Goal: Task Accomplishment & Management: Use online tool/utility

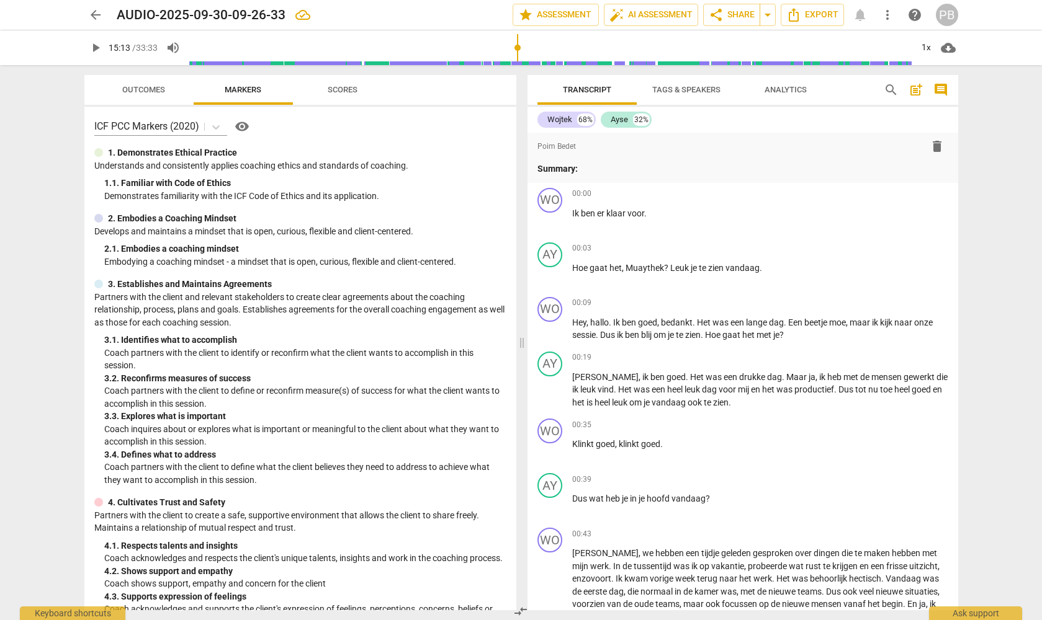
scroll to position [2118, 0]
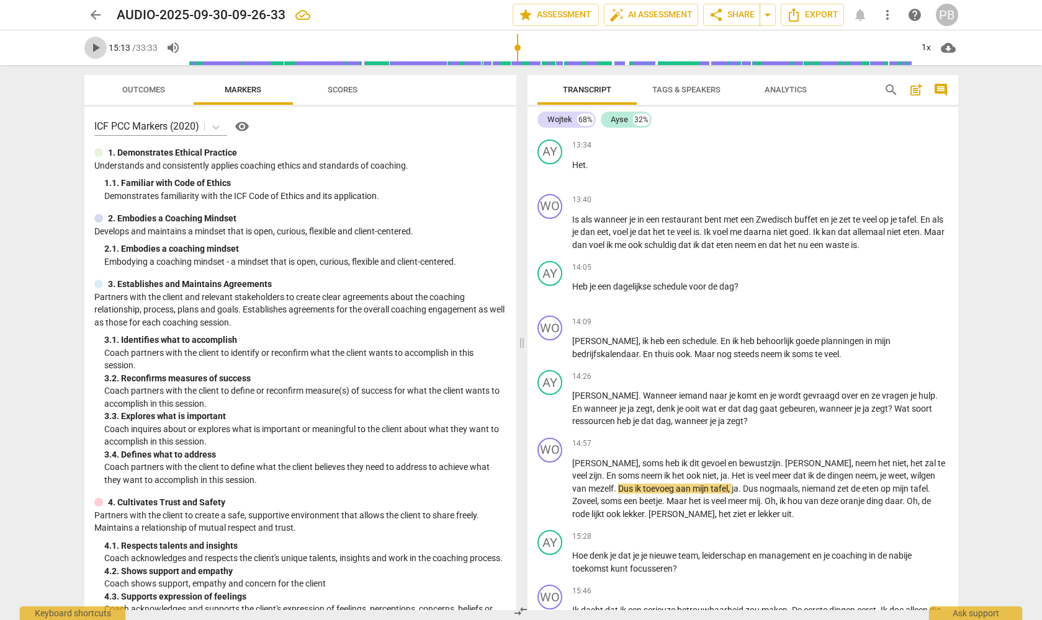
click at [91, 50] on span "play_arrow" at bounding box center [95, 47] width 15 height 15
drag, startPoint x: 522, startPoint y: 45, endPoint x: 497, endPoint y: 48, distance: 25.6
click at [497, 48] on input "range" at bounding box center [550, 48] width 723 height 40
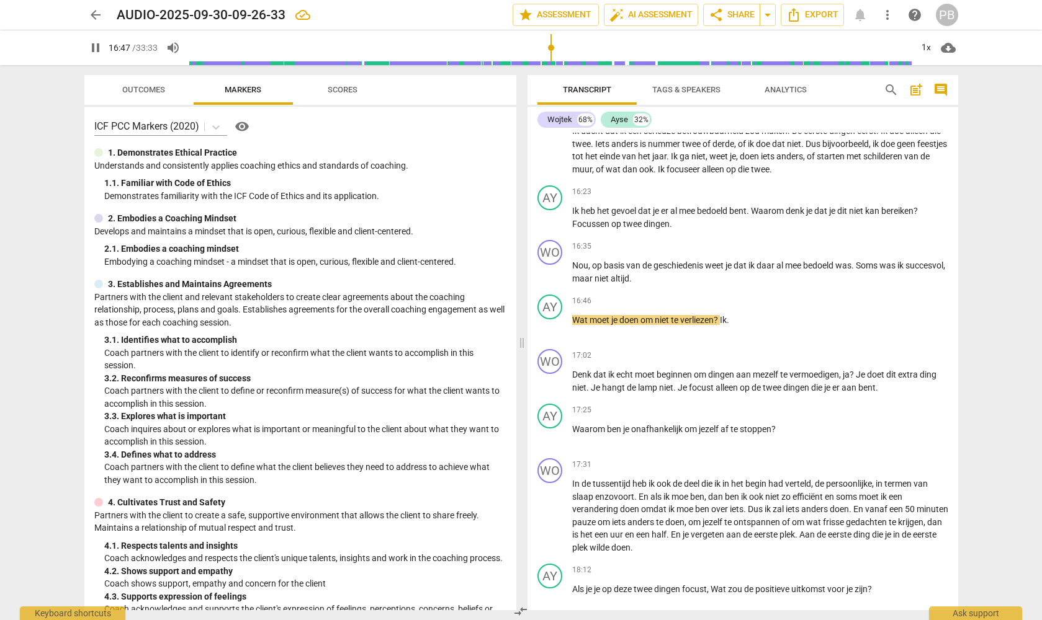
drag, startPoint x: 570, startPoint y: 46, endPoint x: 552, endPoint y: 55, distance: 20.3
click at [552, 55] on input "range" at bounding box center [550, 48] width 723 height 40
drag, startPoint x: 567, startPoint y: 42, endPoint x: 556, endPoint y: 45, distance: 11.6
click at [556, 45] on input "range" at bounding box center [550, 48] width 723 height 40
click at [566, 47] on input "range" at bounding box center [550, 48] width 723 height 40
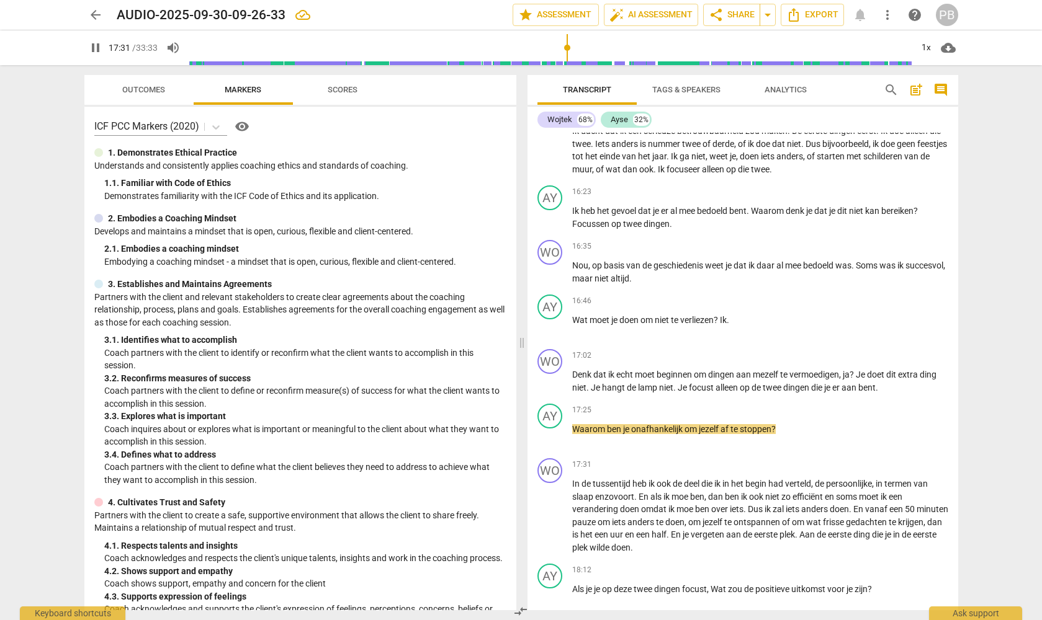
click at [567, 48] on input "range" at bounding box center [550, 48] width 723 height 40
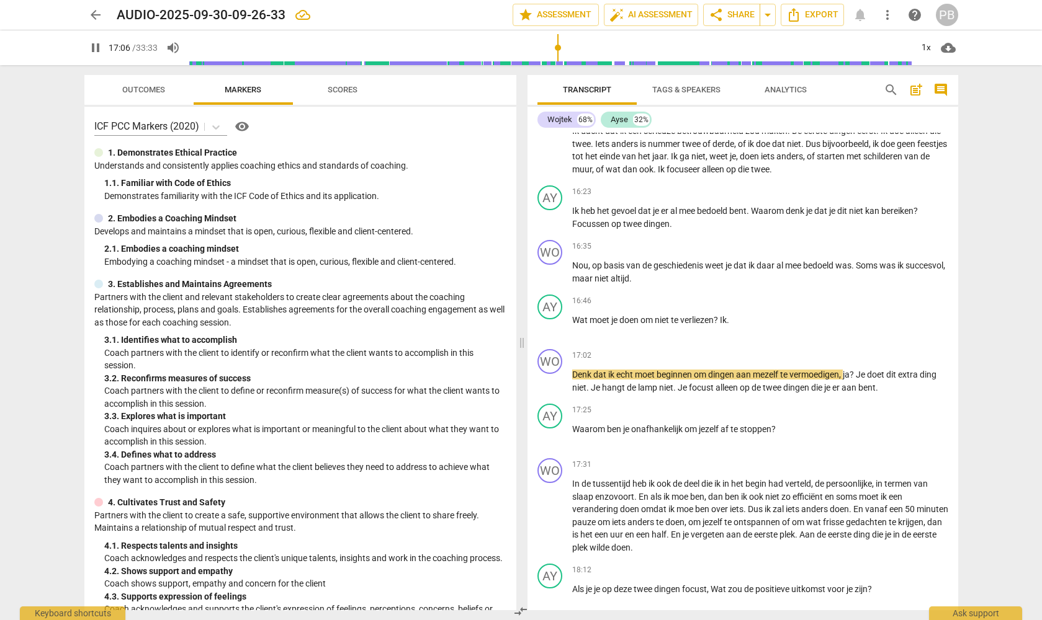
drag, startPoint x: 566, startPoint y: 43, endPoint x: 558, endPoint y: 46, distance: 8.4
click at [558, 46] on input "range" at bounding box center [550, 48] width 723 height 40
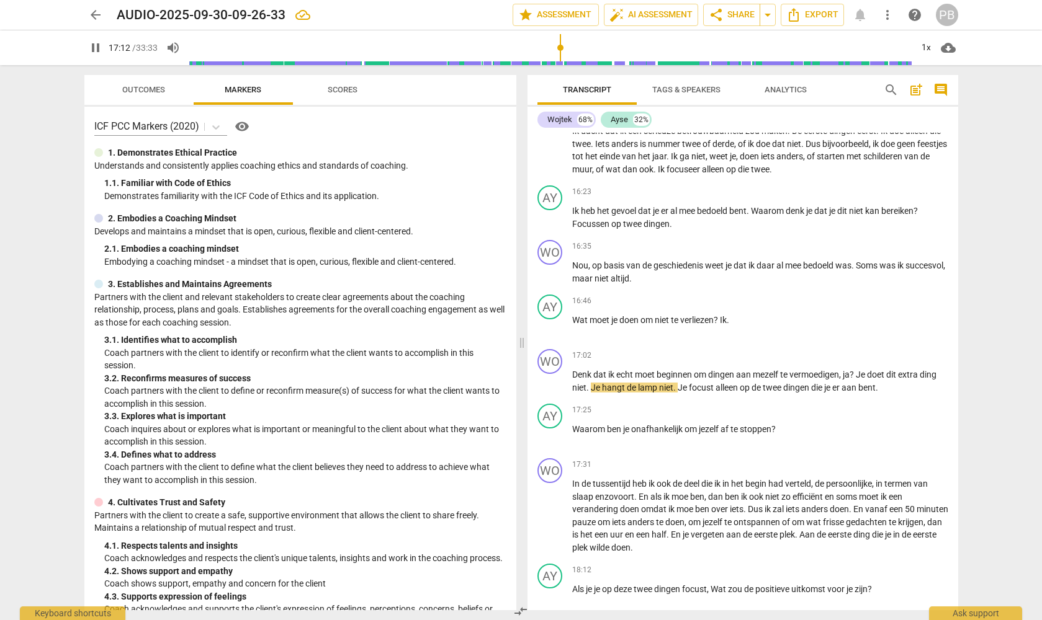
drag, startPoint x: 570, startPoint y: 44, endPoint x: 560, endPoint y: 46, distance: 9.5
click at [560, 46] on input "range" at bounding box center [550, 48] width 723 height 40
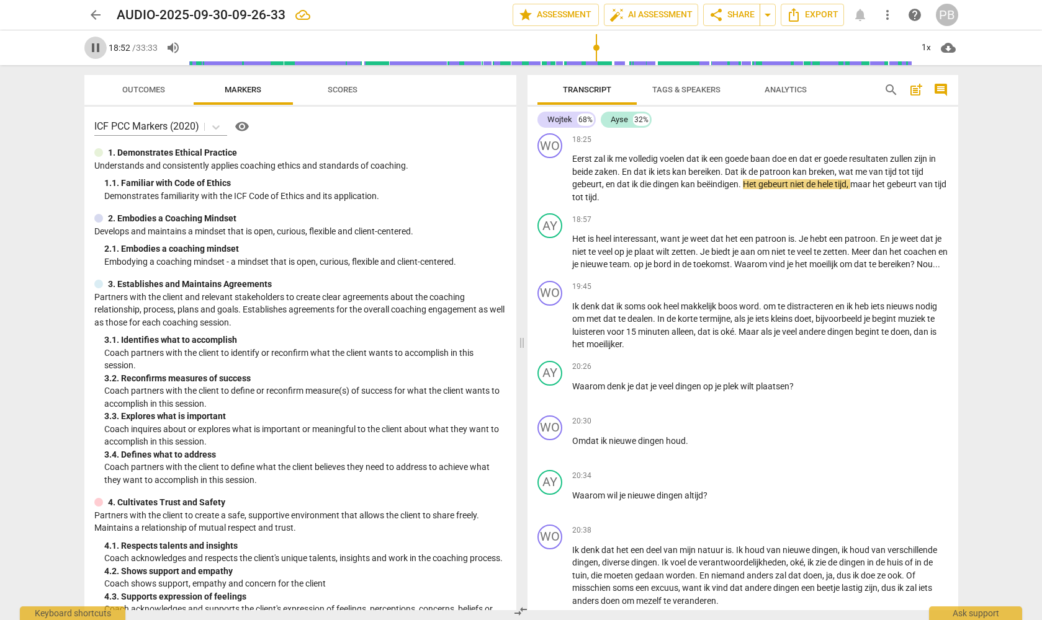
click at [96, 44] on span "pause" at bounding box center [95, 47] width 15 height 15
click at [97, 44] on span "play_arrow" at bounding box center [95, 47] width 15 height 15
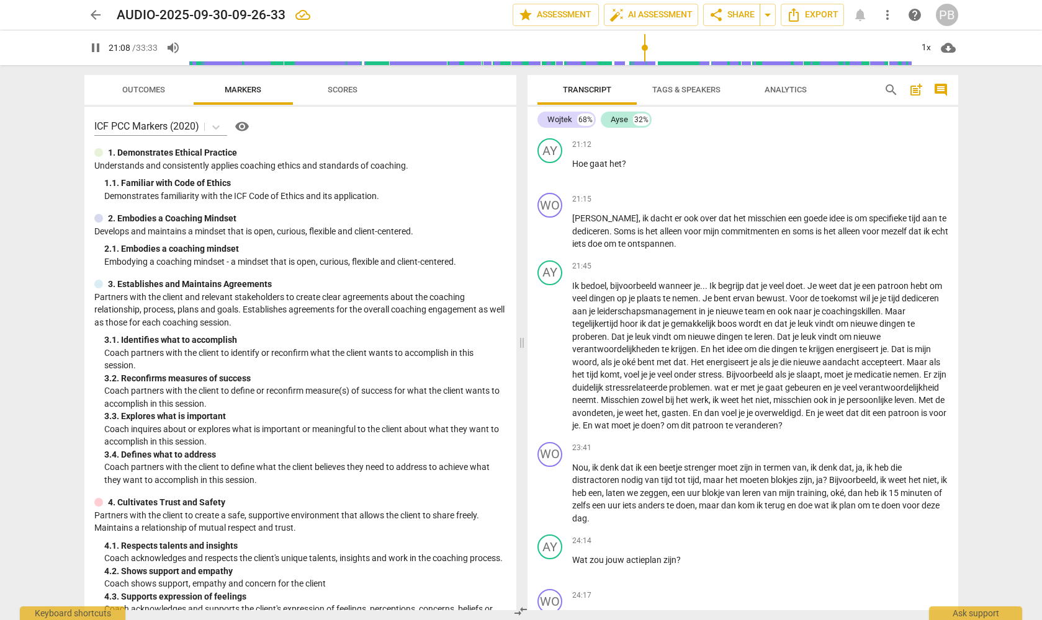
drag, startPoint x: 652, startPoint y: 44, endPoint x: 645, endPoint y: 46, distance: 7.7
click at [645, 46] on input "range" at bounding box center [550, 48] width 723 height 40
click at [91, 45] on span "pause" at bounding box center [95, 47] width 15 height 15
click at [89, 47] on span "play_arrow" at bounding box center [95, 47] width 15 height 15
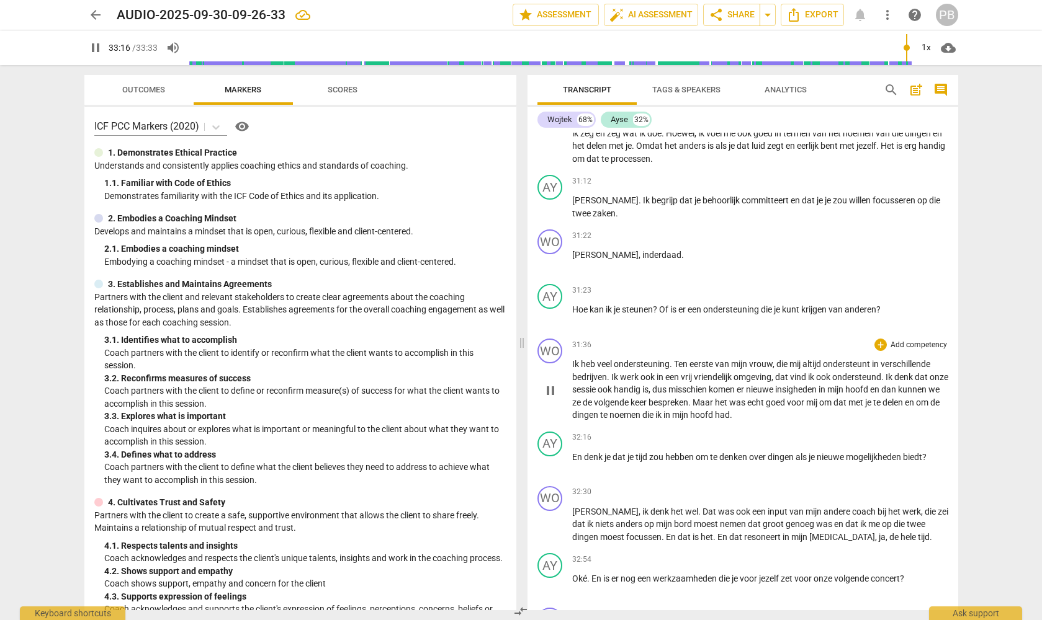
scroll to position [5462, 0]
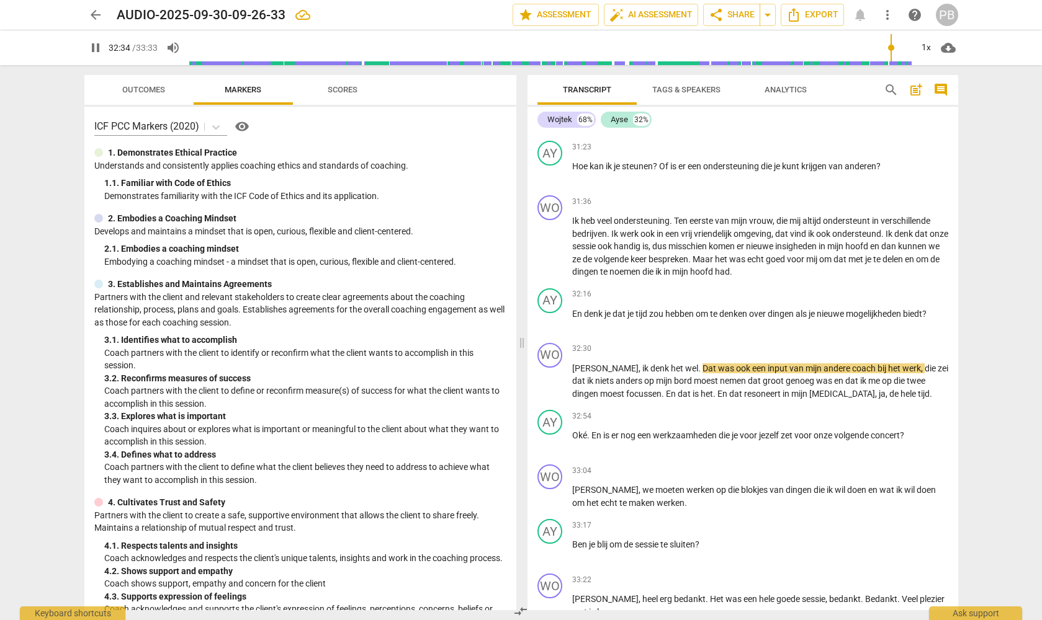
drag, startPoint x: 906, startPoint y: 41, endPoint x: 890, endPoint y: 45, distance: 17.3
click at [890, 45] on input "range" at bounding box center [550, 48] width 723 height 40
drag, startPoint x: 908, startPoint y: 43, endPoint x: 899, endPoint y: 46, distance: 9.8
click at [899, 46] on input "range" at bounding box center [550, 48] width 723 height 40
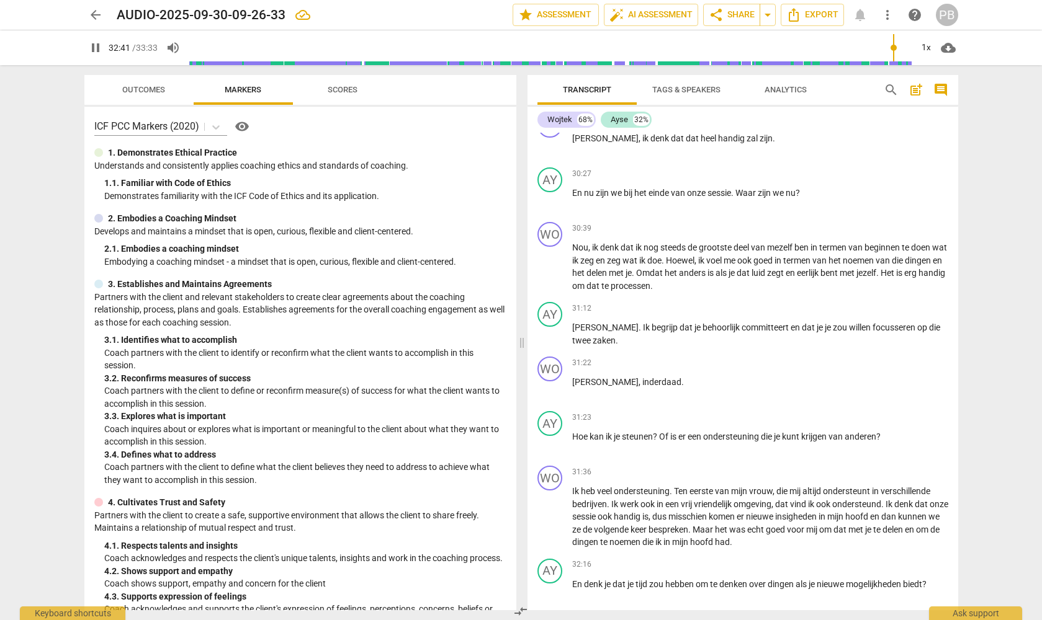
drag, startPoint x: 910, startPoint y: 46, endPoint x: 900, endPoint y: 45, distance: 10.0
click at [900, 45] on input "range" at bounding box center [550, 48] width 723 height 40
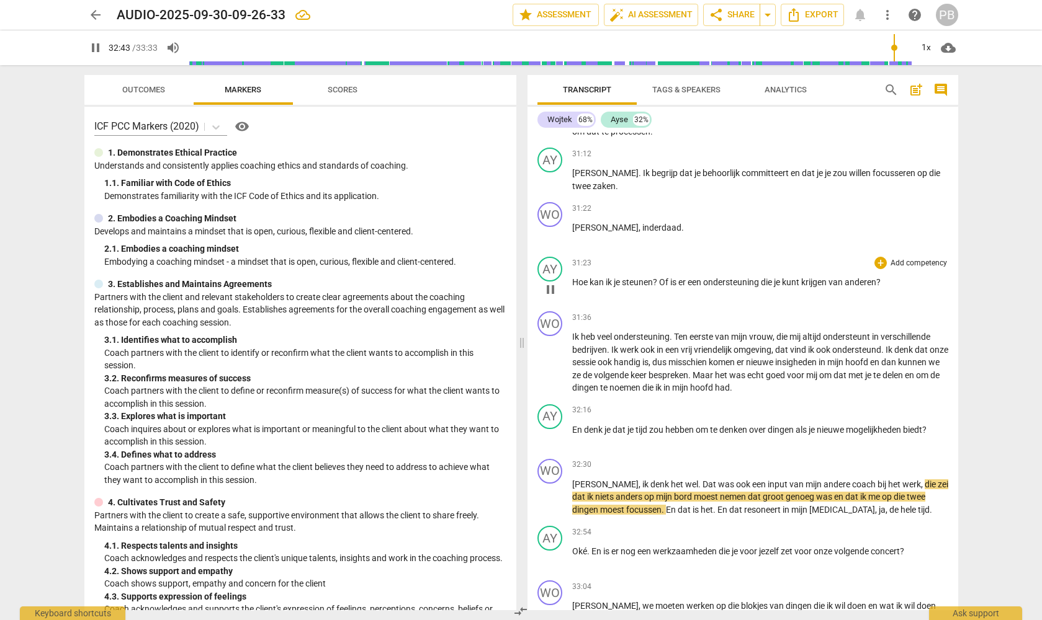
scroll to position [5378, 0]
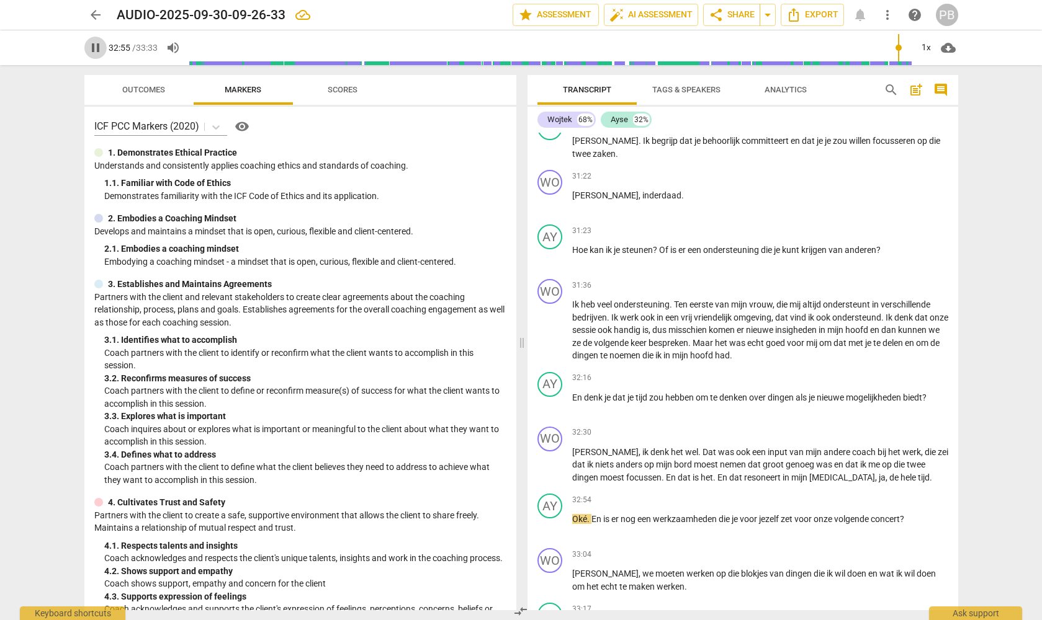
click at [95, 49] on span "pause" at bounding box center [95, 47] width 15 height 15
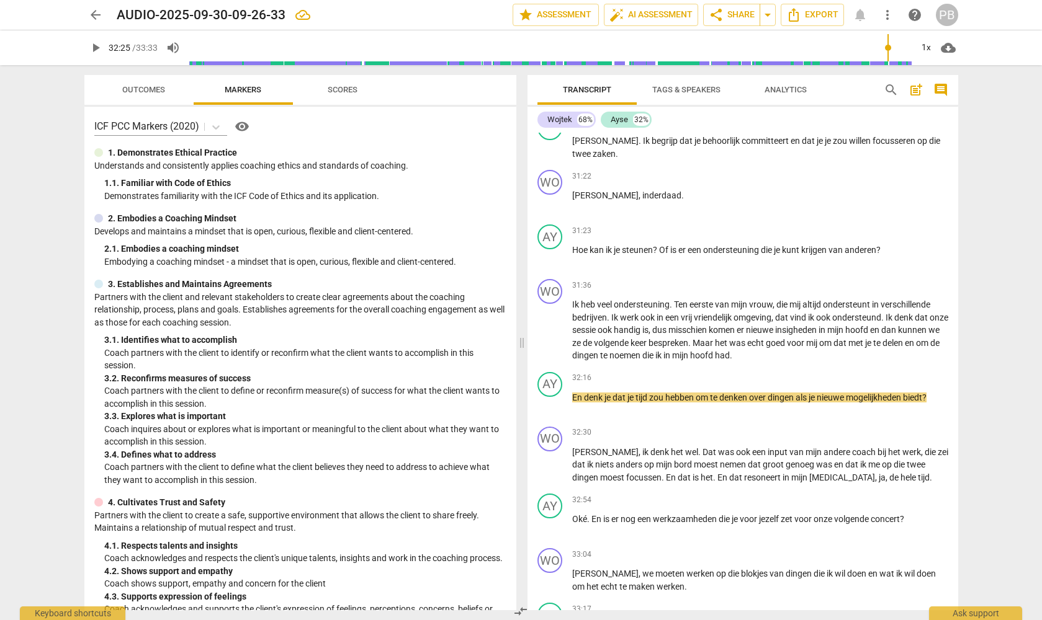
drag, startPoint x: 897, startPoint y: 42, endPoint x: 887, endPoint y: 47, distance: 11.7
click at [887, 47] on input "range" at bounding box center [550, 48] width 723 height 40
click at [92, 47] on span "play_arrow" at bounding box center [95, 47] width 15 height 15
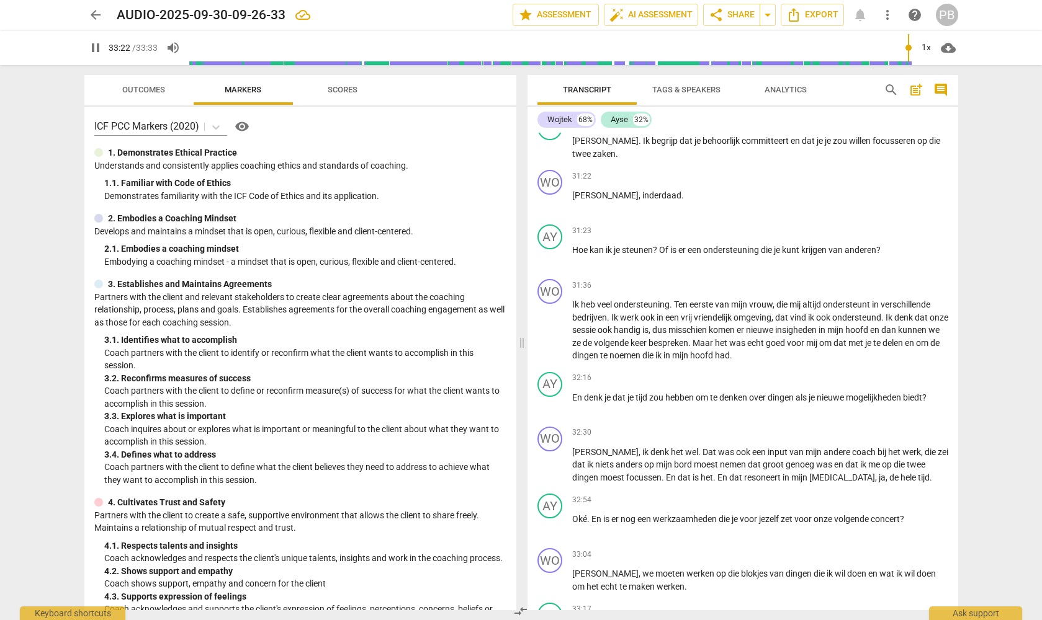
scroll to position [5462, 0]
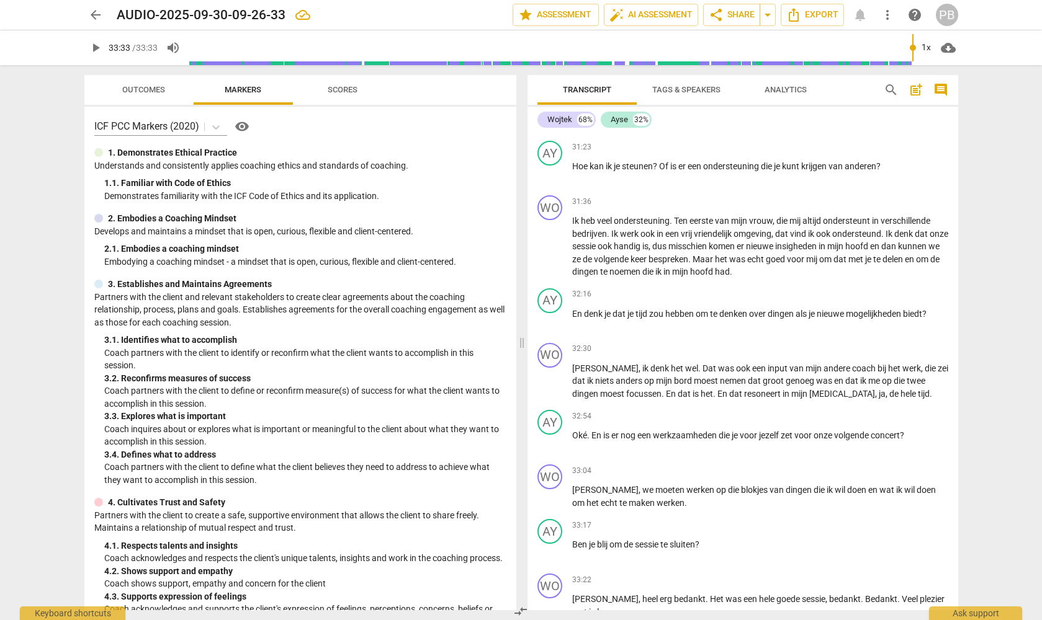
type input "2013"
click at [95, 18] on span "arrow_back" at bounding box center [95, 14] width 15 height 15
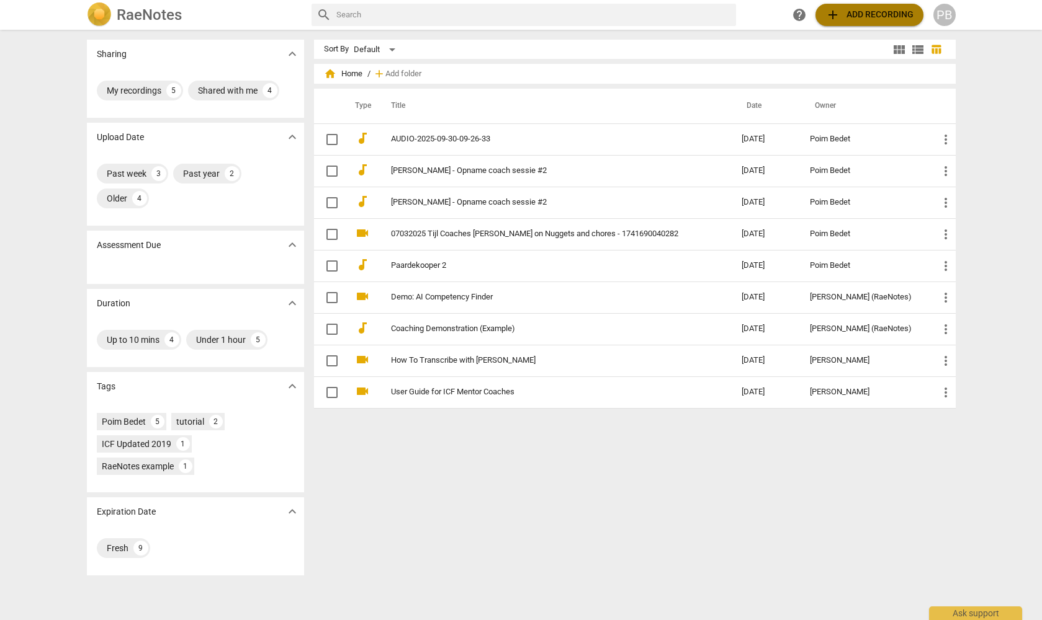
click at [867, 11] on span "add Add recording" at bounding box center [869, 14] width 88 height 15
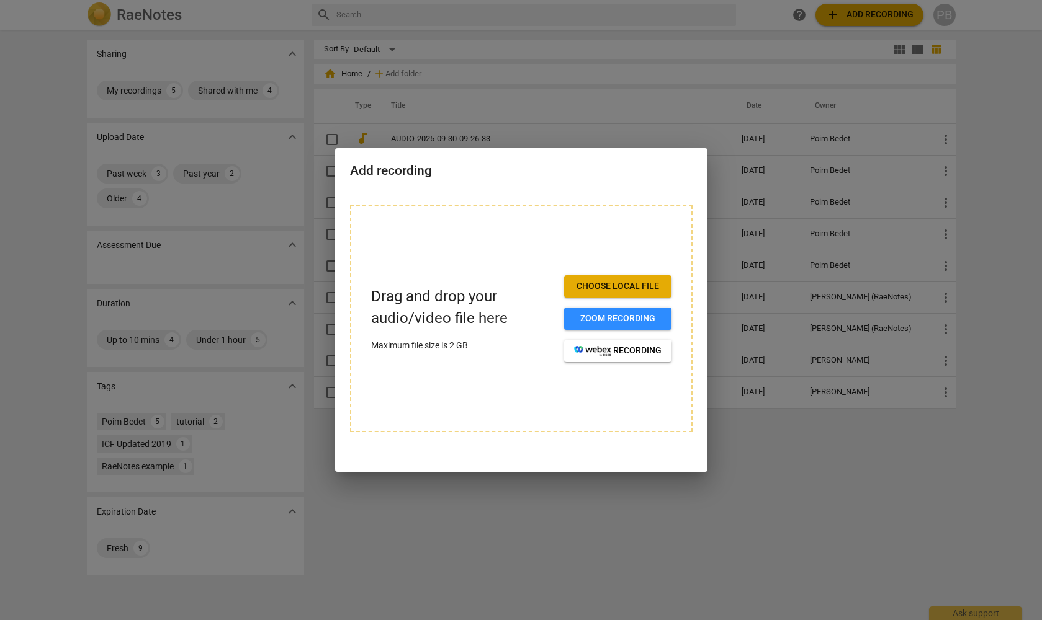
click at [615, 282] on span "Choose local file" at bounding box center [617, 286] width 87 height 12
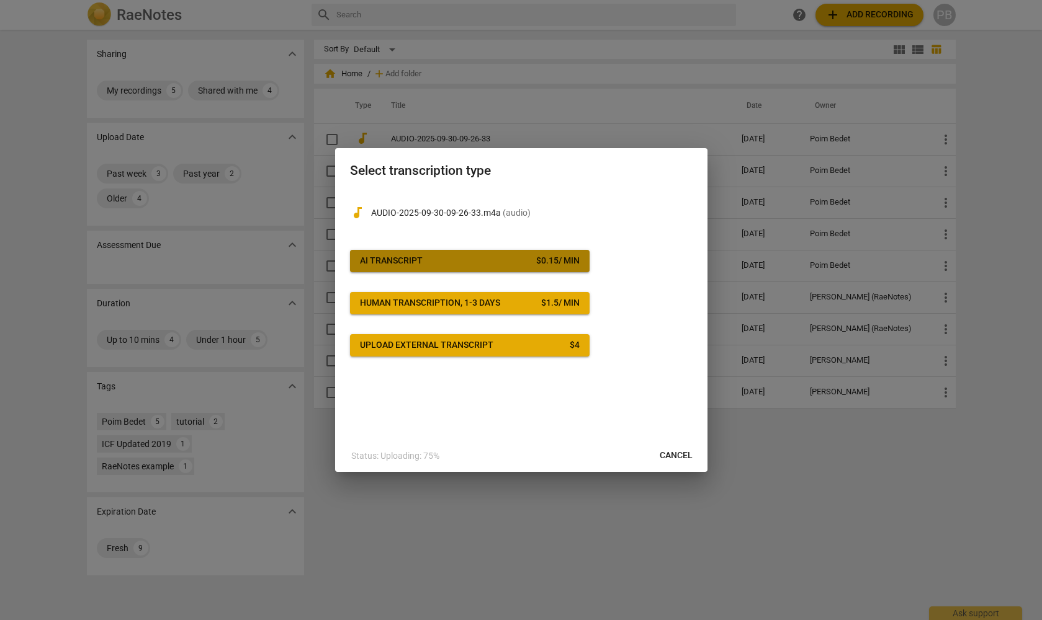
click at [388, 256] on div "AI Transcript" at bounding box center [391, 261] width 63 height 12
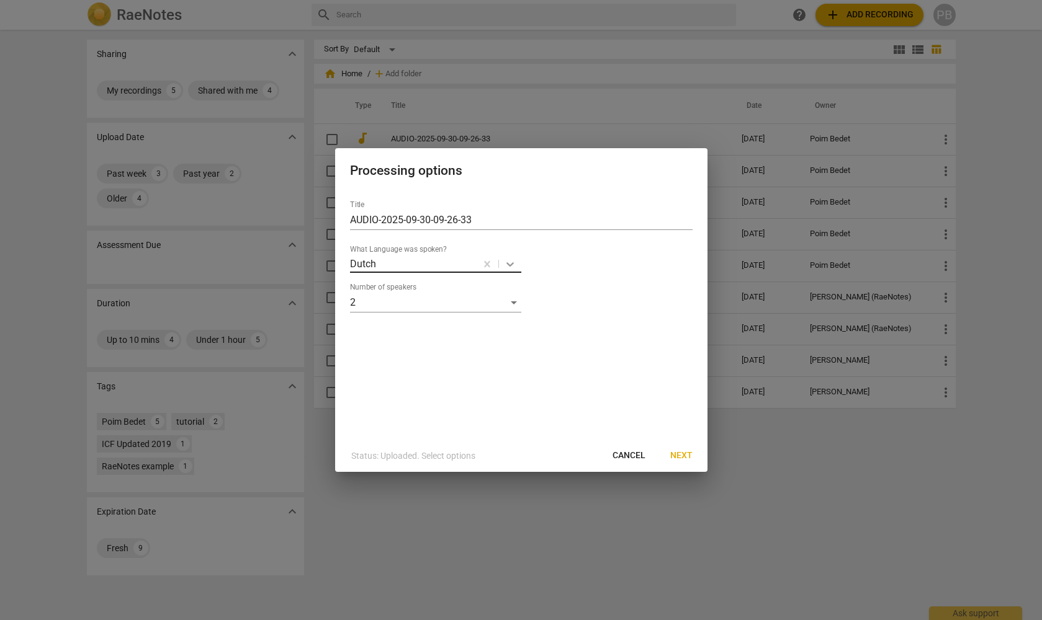
click at [511, 267] on icon at bounding box center [510, 264] width 12 height 12
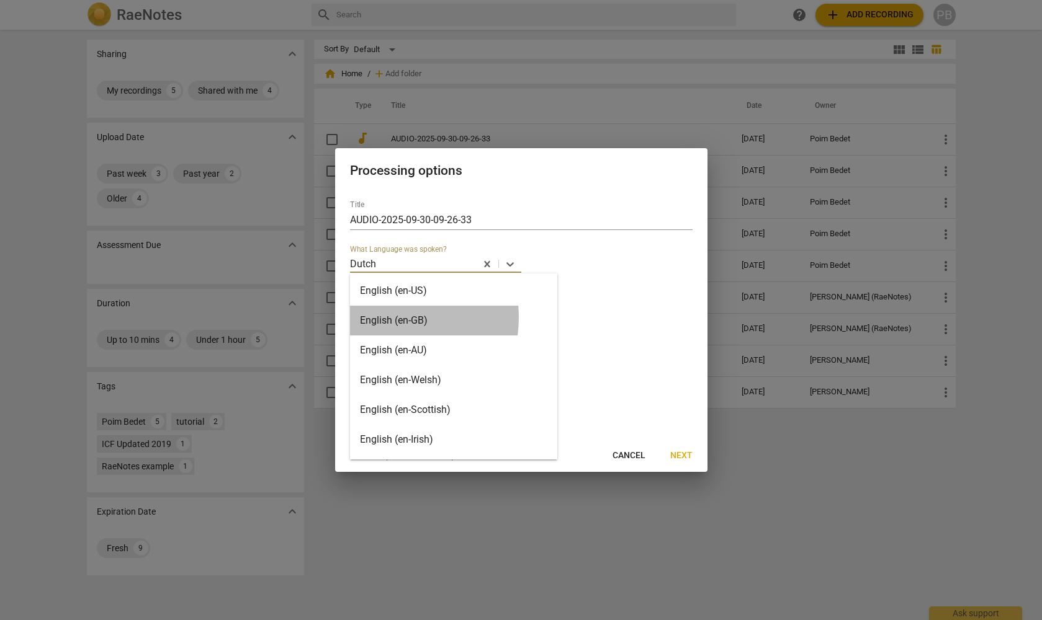
click at [385, 318] on div "English (en-GB)" at bounding box center [453, 321] width 207 height 30
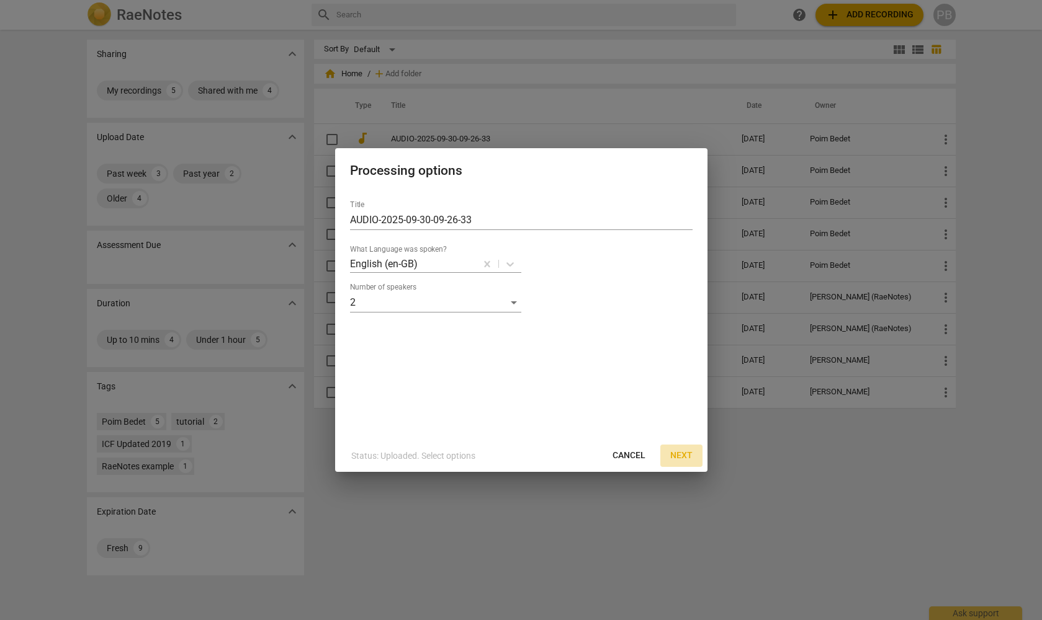
click at [682, 453] on span "Next" at bounding box center [681, 456] width 22 height 12
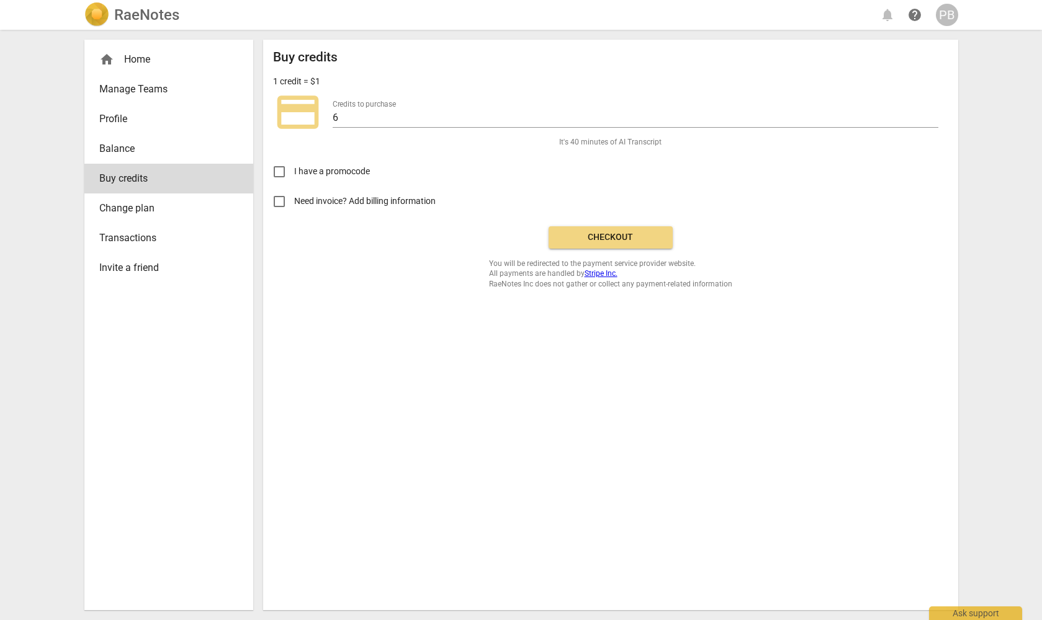
click at [607, 236] on span "Checkout" at bounding box center [610, 237] width 104 height 12
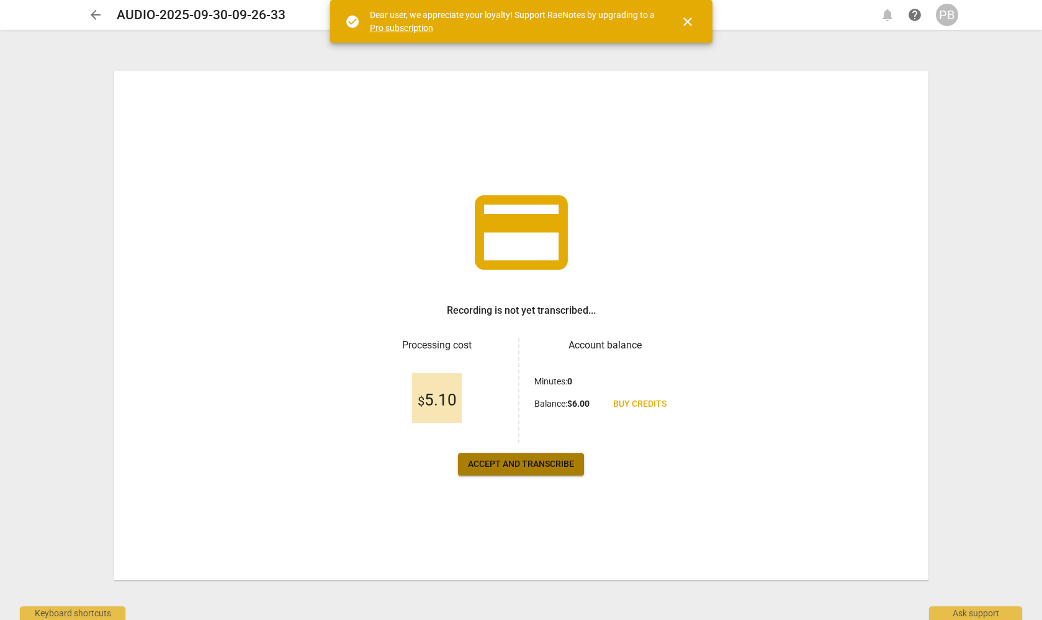
click at [525, 462] on span "Accept and transcribe" at bounding box center [521, 464] width 106 height 12
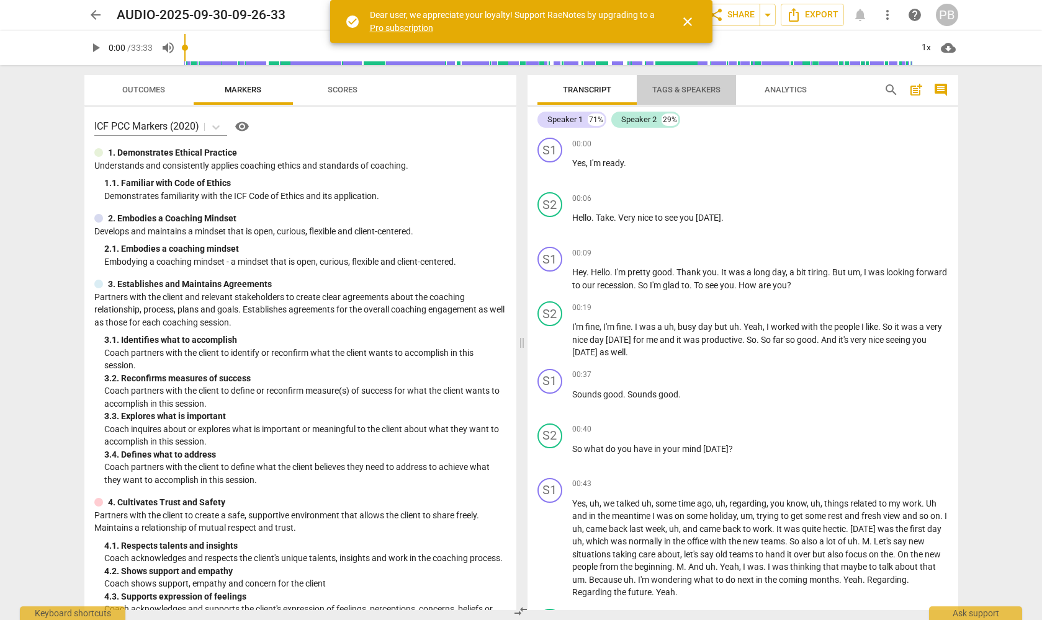
click at [695, 86] on span "Tags & Speakers" at bounding box center [686, 89] width 68 height 9
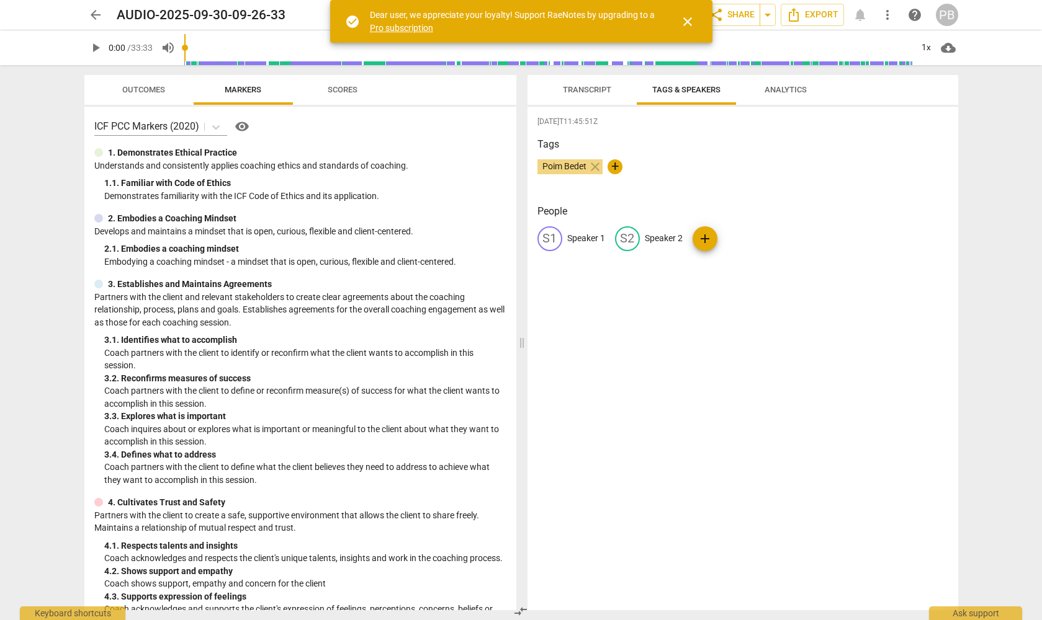
click at [552, 236] on div "S1" at bounding box center [549, 238] width 25 height 25
type input "Ayse"
click at [707, 235] on span "edit" at bounding box center [707, 238] width 15 height 15
type input "Wojtek"
click at [646, 423] on div "2025-10-03T11:45:51Z Tags Poim Bedet close + People AY Ayse edit Wojtek delete …" at bounding box center [742, 359] width 431 height 504
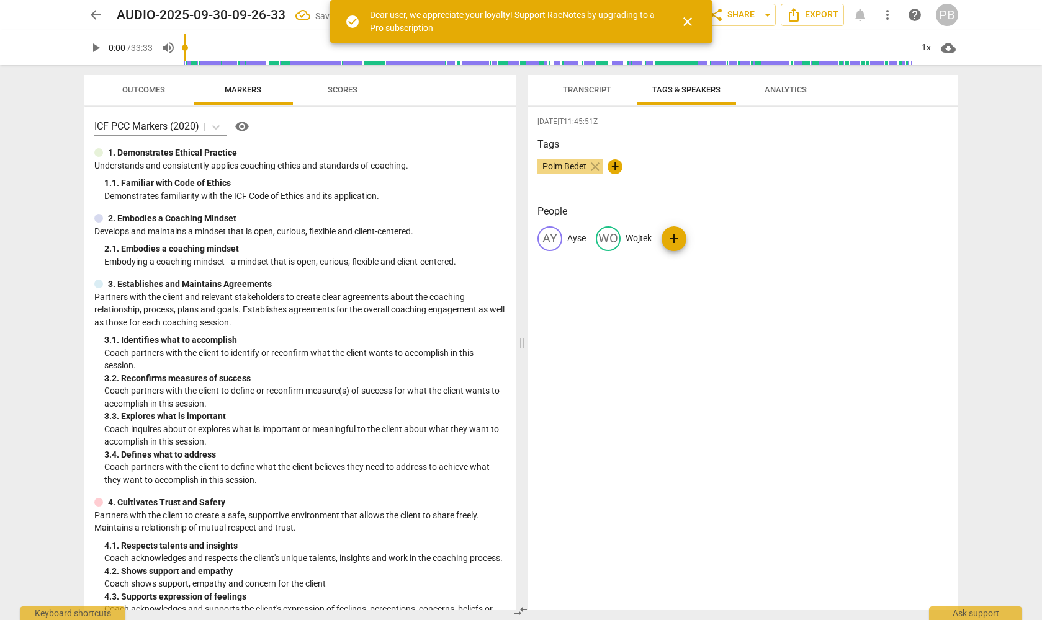
click at [596, 86] on span "Transcript" at bounding box center [587, 89] width 48 height 9
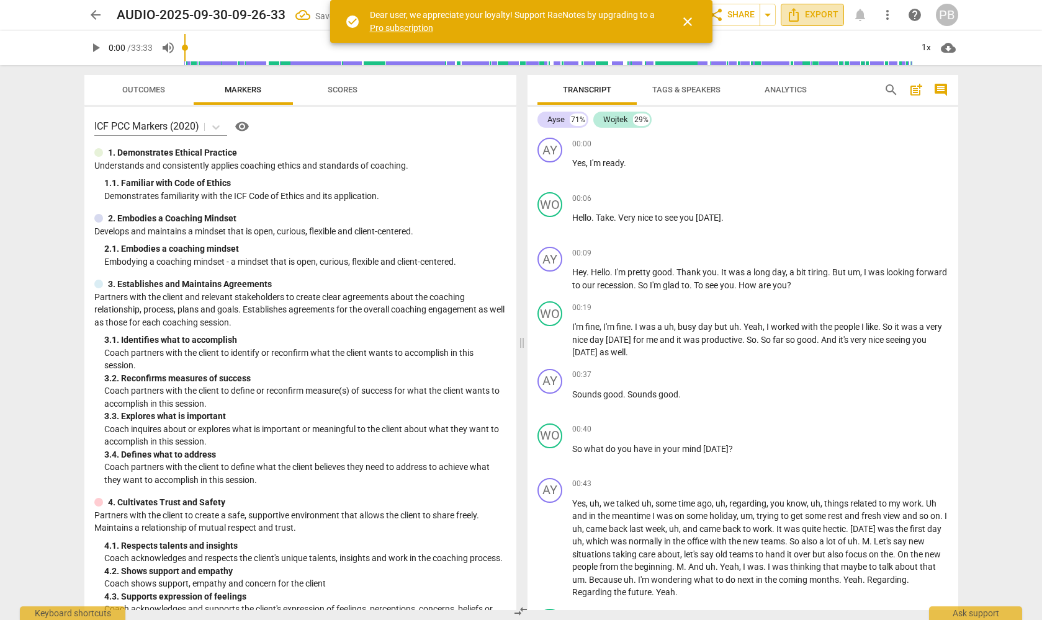
click at [818, 14] on span "Export" at bounding box center [812, 14] width 52 height 15
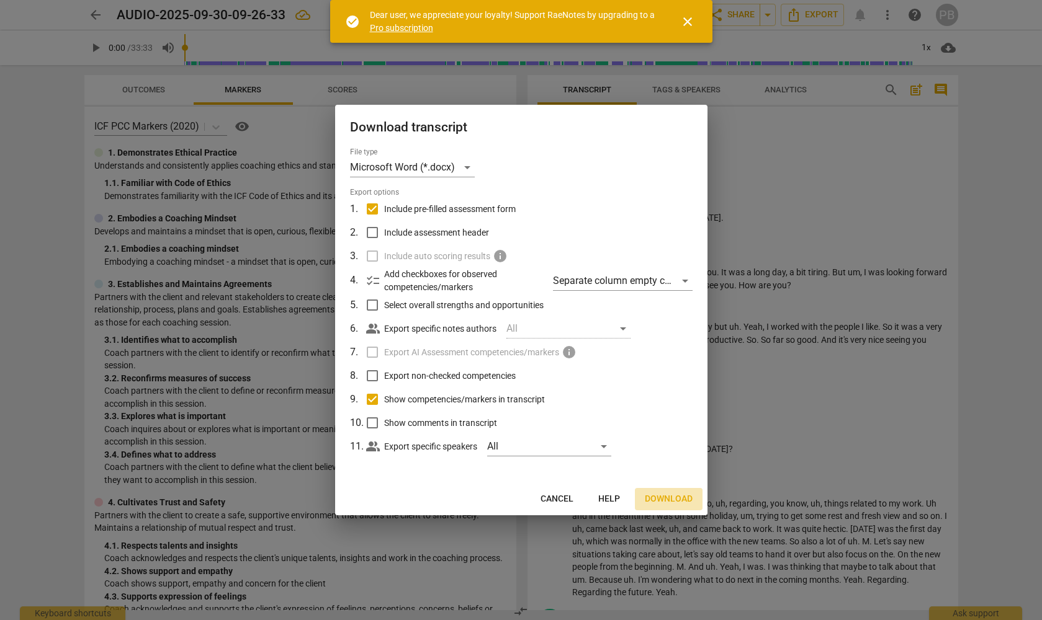
click at [673, 496] on span "Download" at bounding box center [669, 499] width 48 height 12
